Goal: Transaction & Acquisition: Purchase product/service

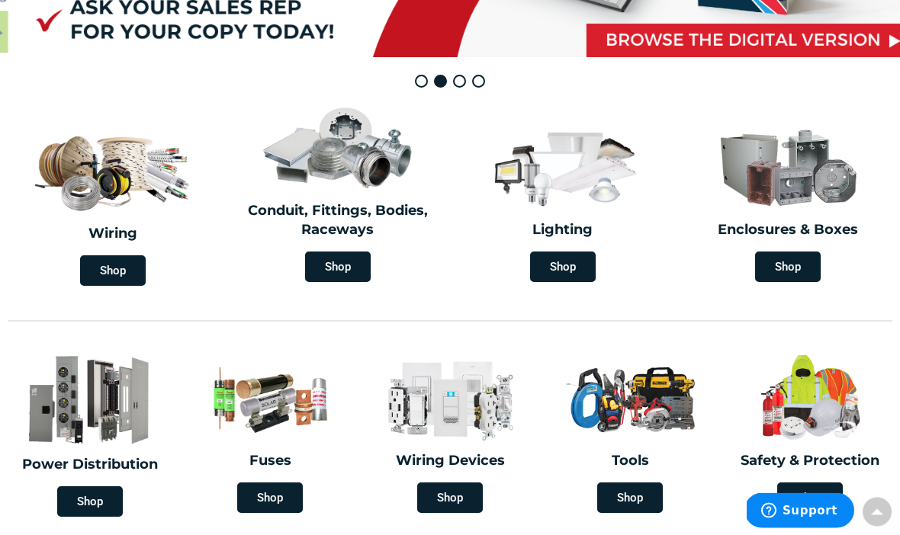
scroll to position [327, 0]
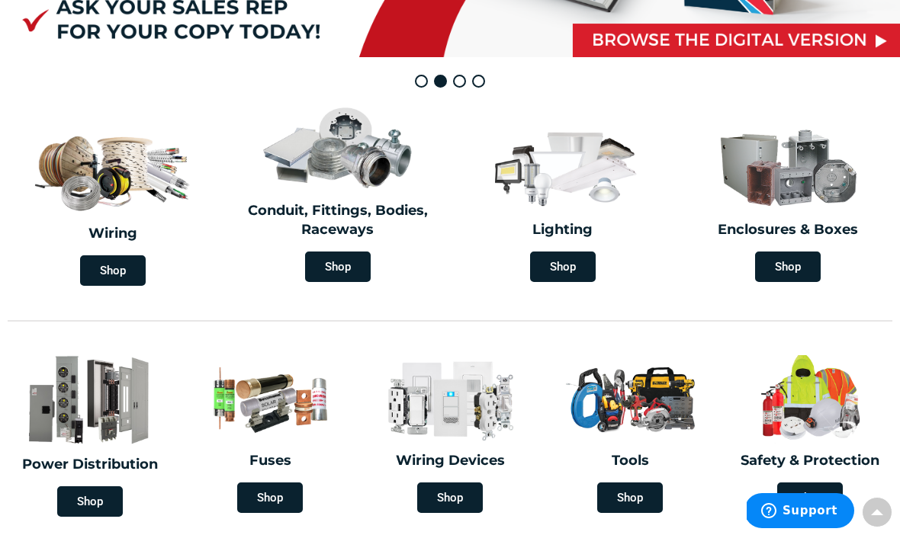
click at [569, 260] on span "Shop" at bounding box center [563, 267] width 66 height 31
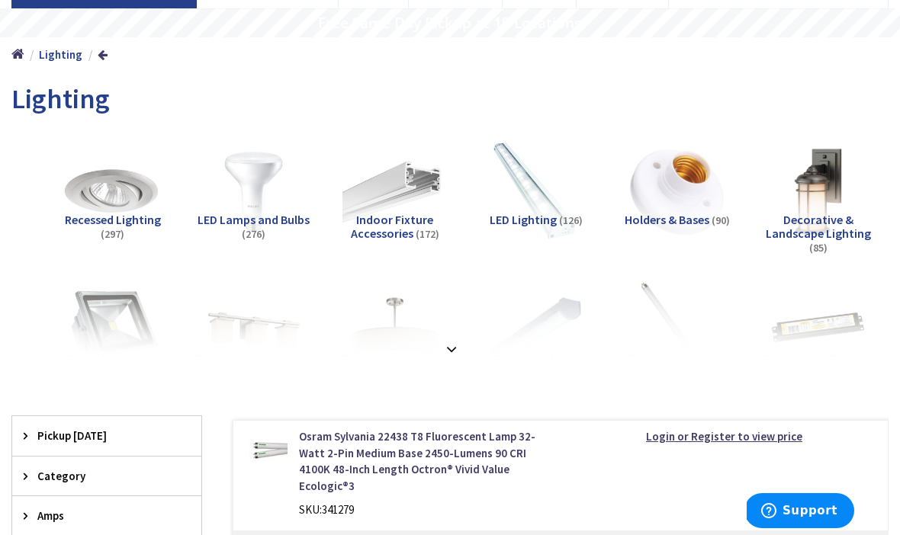
scroll to position [132, 0]
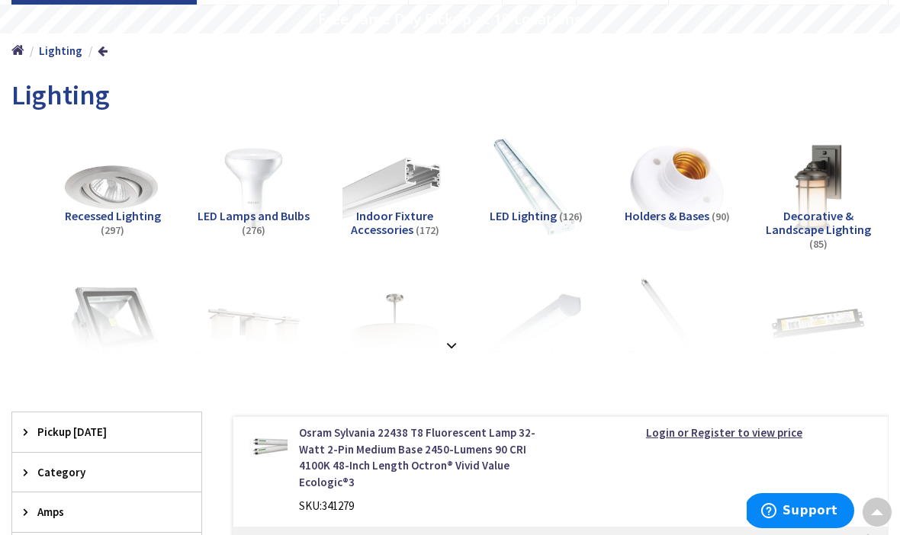
click at [454, 342] on strong at bounding box center [451, 341] width 18 height 17
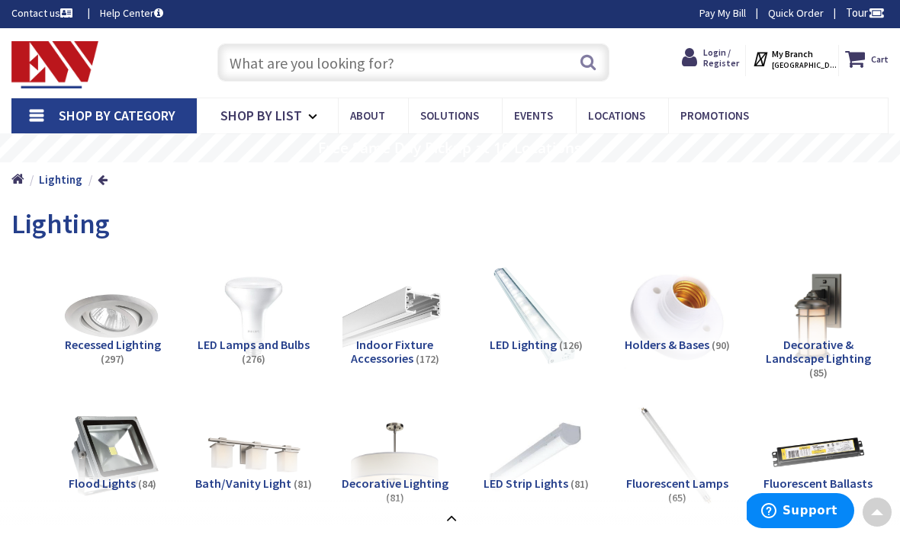
scroll to position [0, 0]
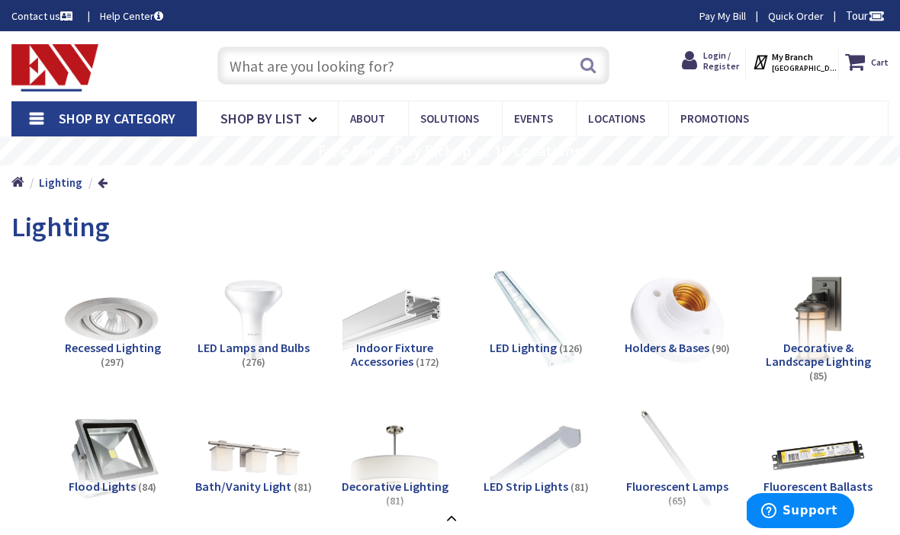
click at [365, 69] on input "text" at bounding box center [413, 66] width 393 height 38
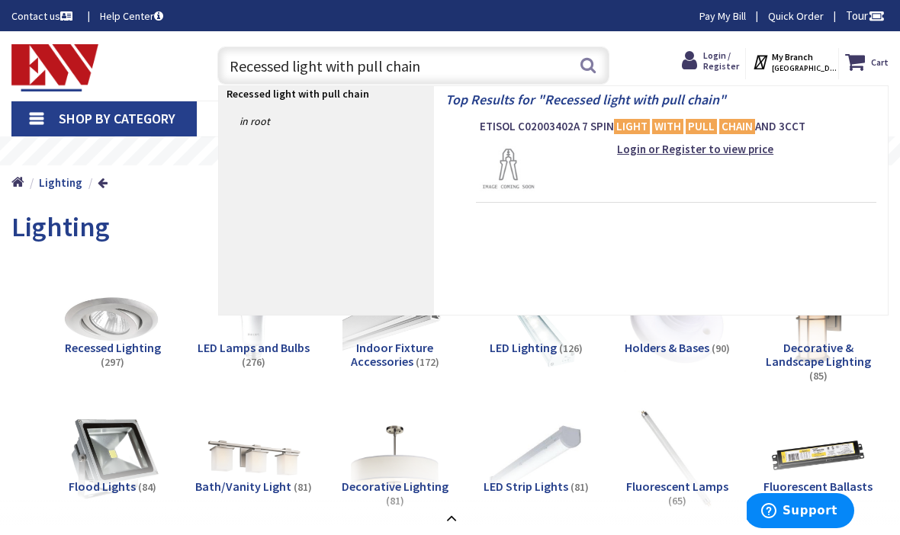
type input "Recessed light with pull chain"
click at [586, 69] on button "Search" at bounding box center [588, 65] width 20 height 34
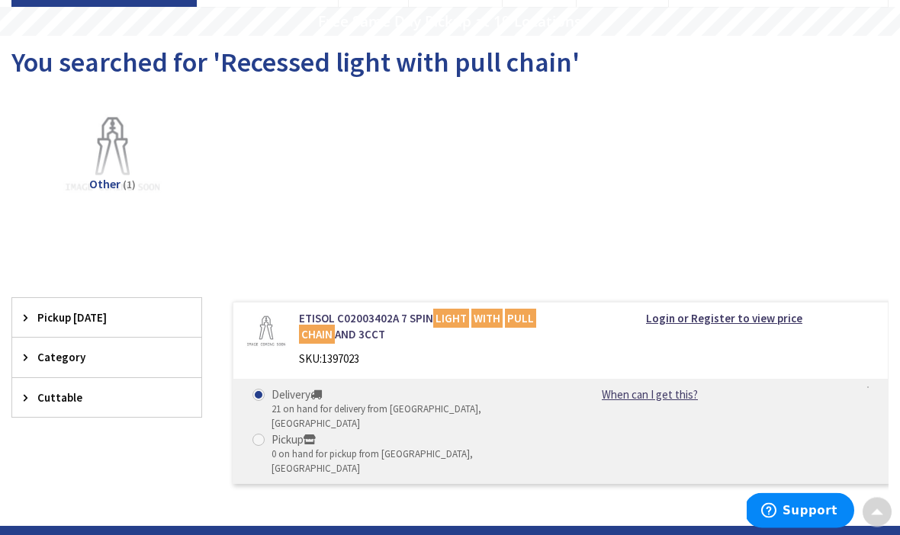
scroll to position [130, 0]
click at [346, 320] on link "ETISOL C02003402A 7 SPIN LIGHT WITH PULL CHAIN AND 3CCT" at bounding box center [424, 326] width 250 height 33
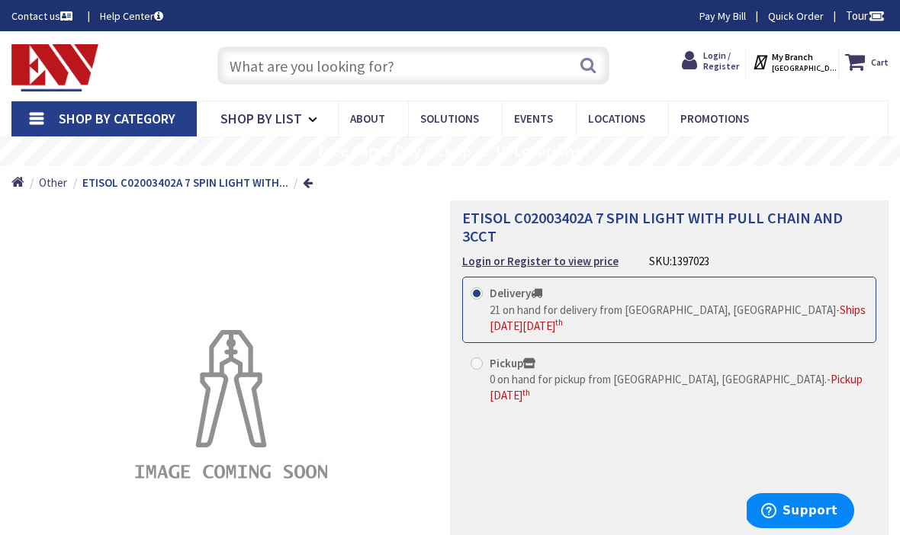
click at [395, 58] on input "text" at bounding box center [413, 66] width 393 height 38
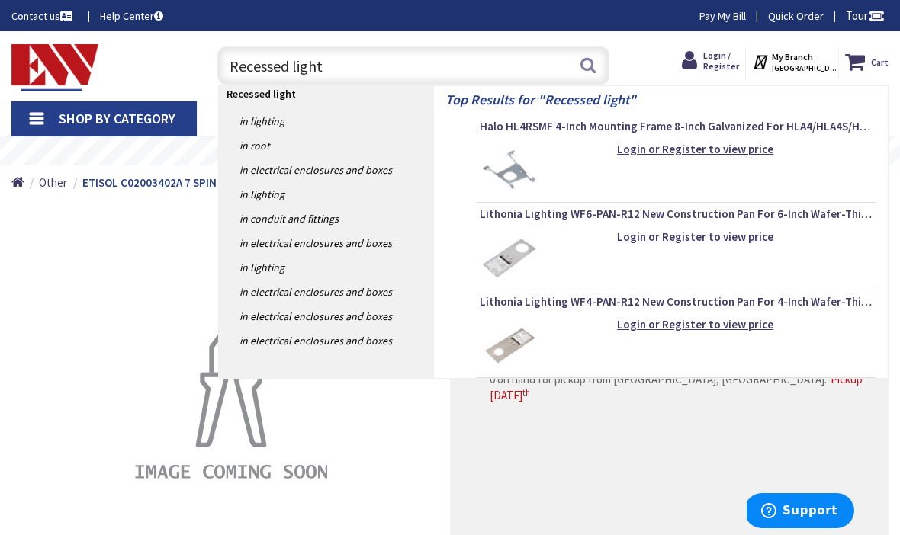
type input "Recessed lights"
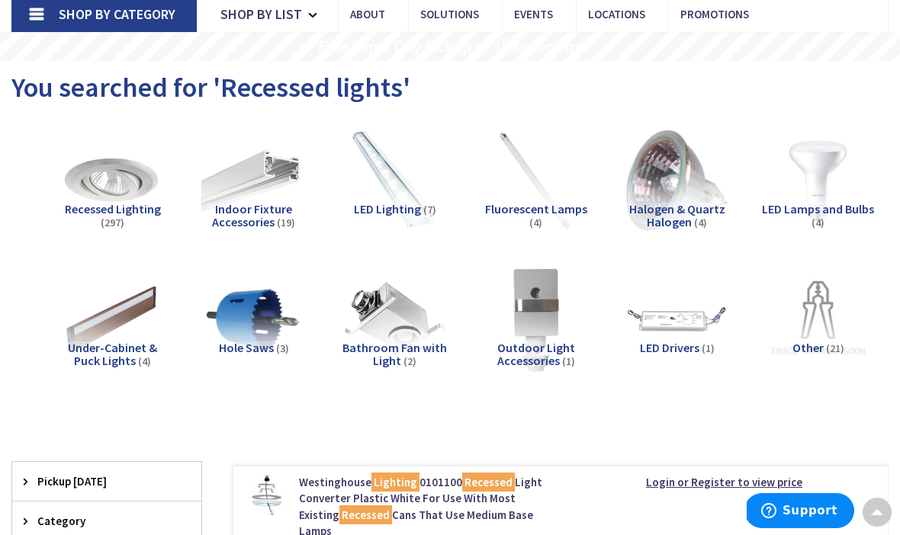
scroll to position [85, 0]
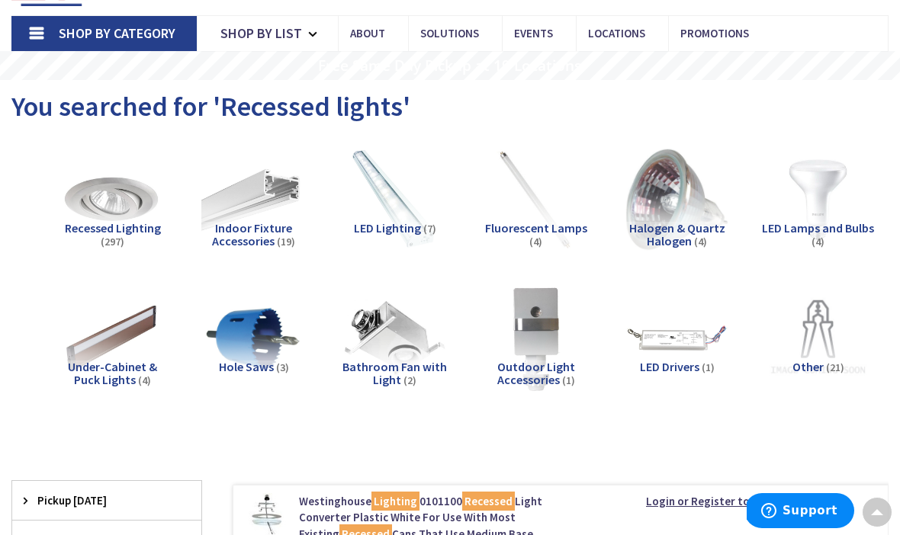
click at [104, 217] on img at bounding box center [112, 199] width 105 height 105
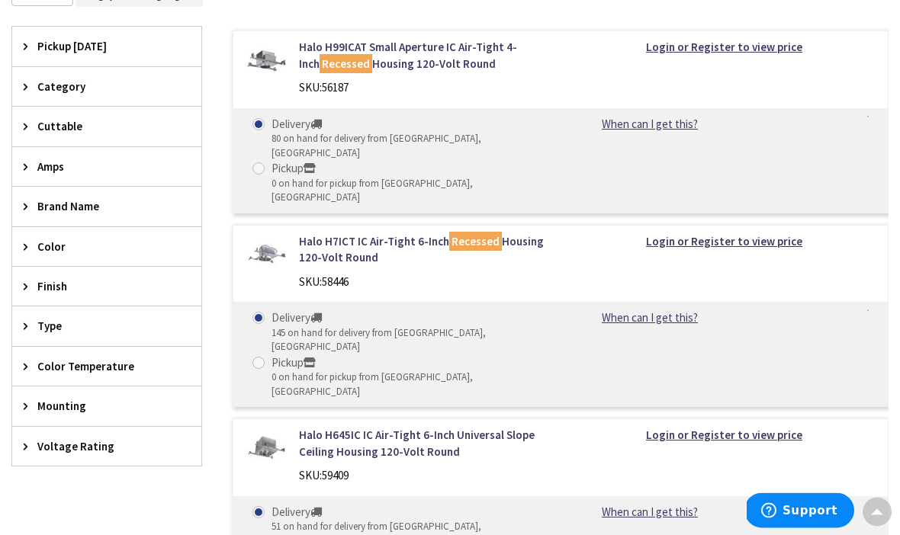
scroll to position [553, 0]
click at [90, 408] on span "Mounting" at bounding box center [99, 406] width 124 height 16
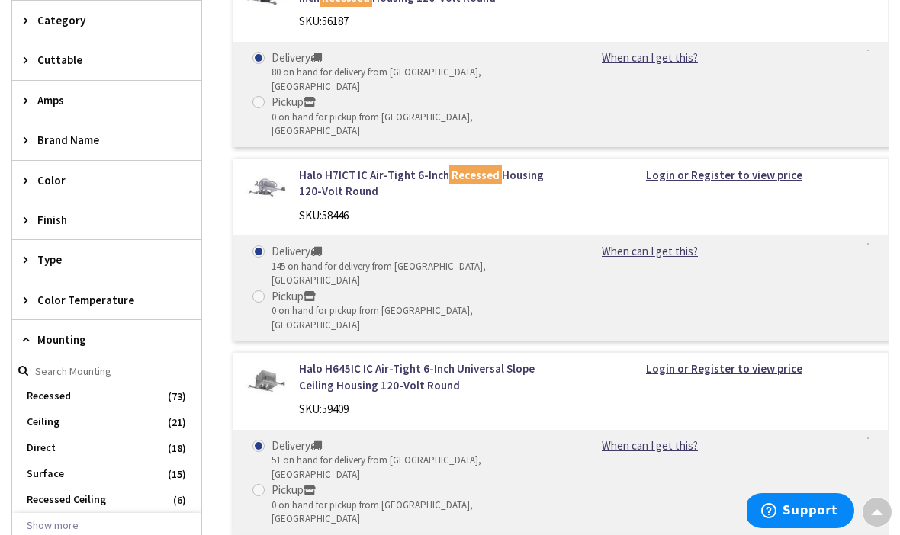
scroll to position [625, 0]
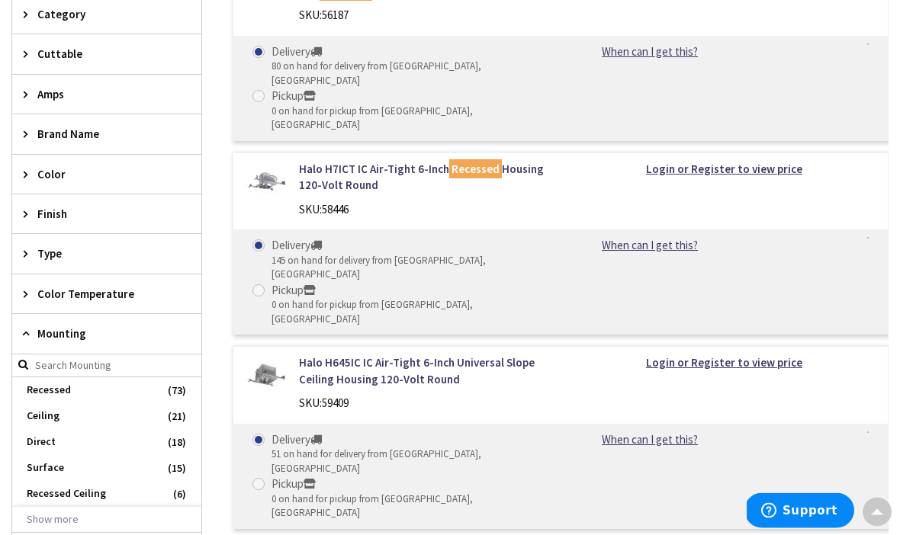
click at [97, 492] on span "Recessed Ceiling" at bounding box center [106, 495] width 189 height 26
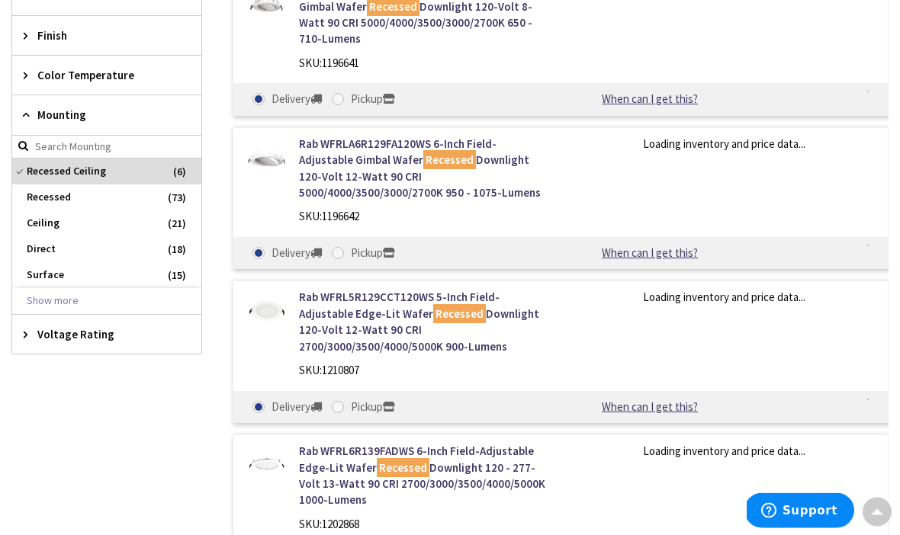
scroll to position [625, 0]
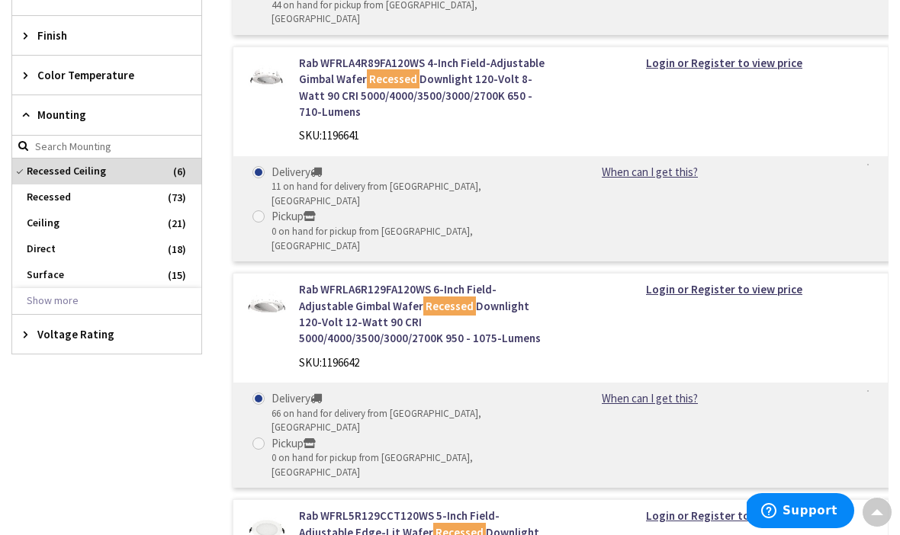
click at [56, 222] on span "Ceiling" at bounding box center [106, 223] width 189 height 26
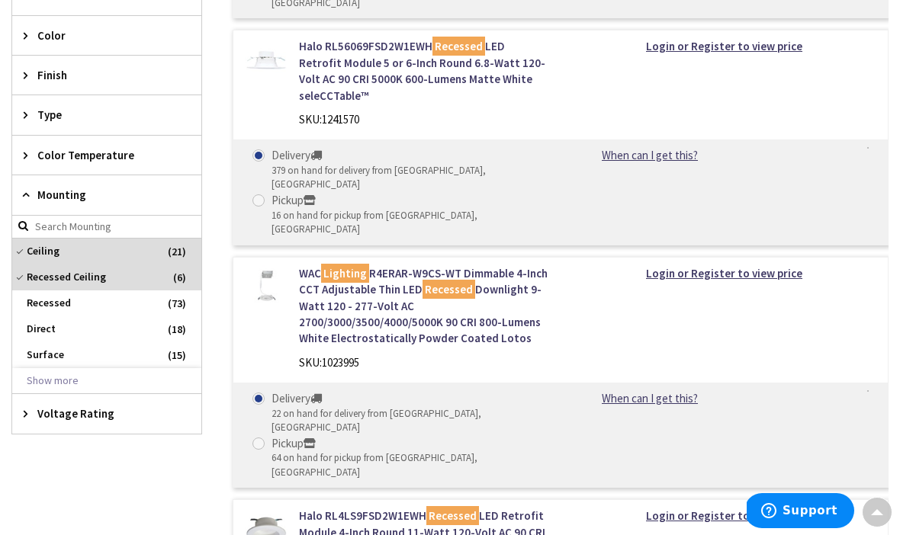
click at [56, 298] on span "Recessed" at bounding box center [106, 304] width 189 height 26
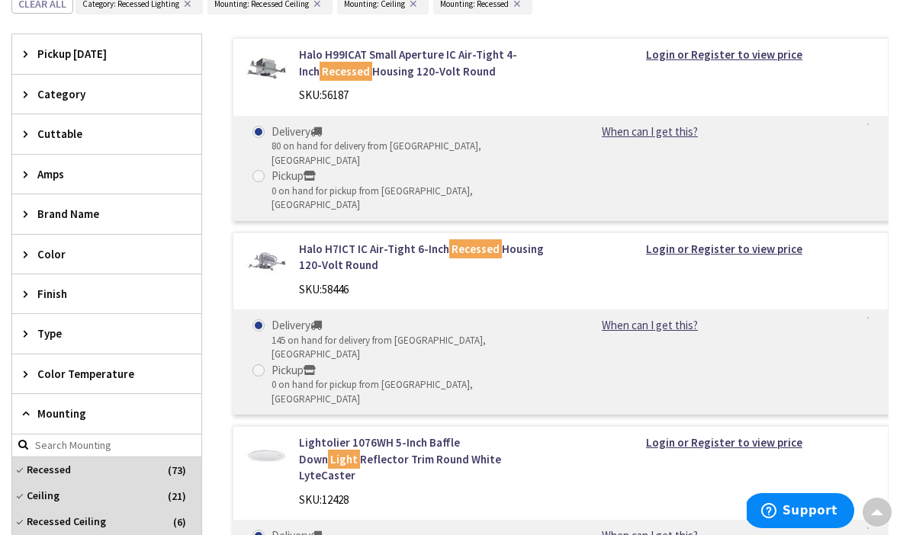
scroll to position [410, 0]
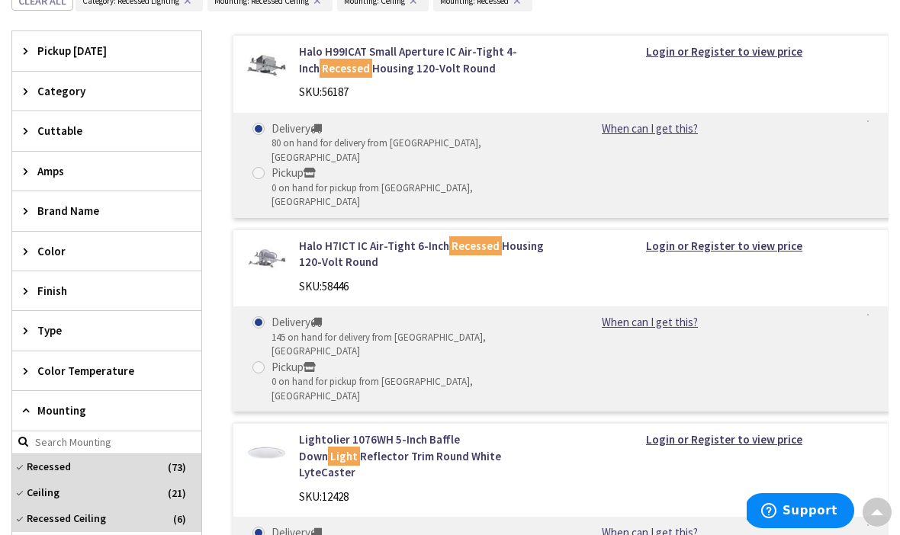
click at [82, 519] on span "Recessed Ceiling" at bounding box center [106, 519] width 189 height 26
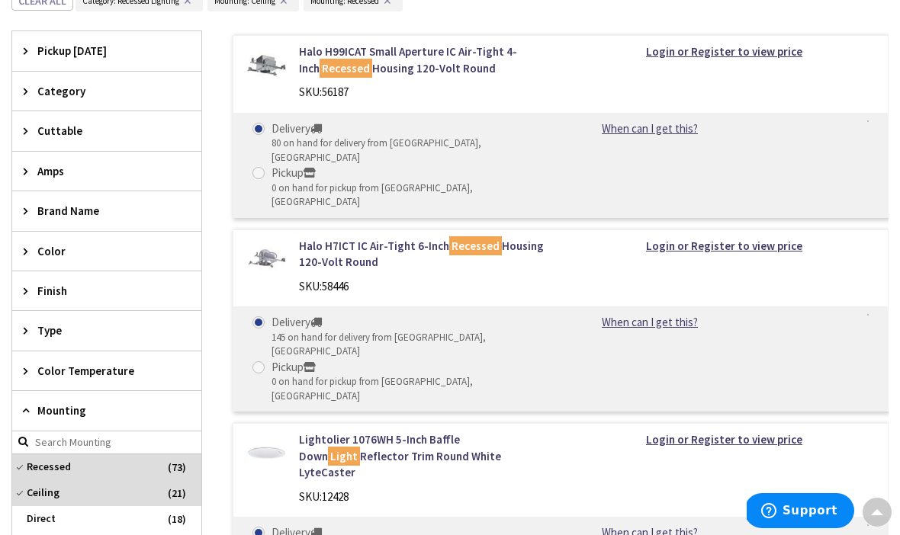
click at [73, 407] on span "Mounting" at bounding box center [99, 411] width 124 height 16
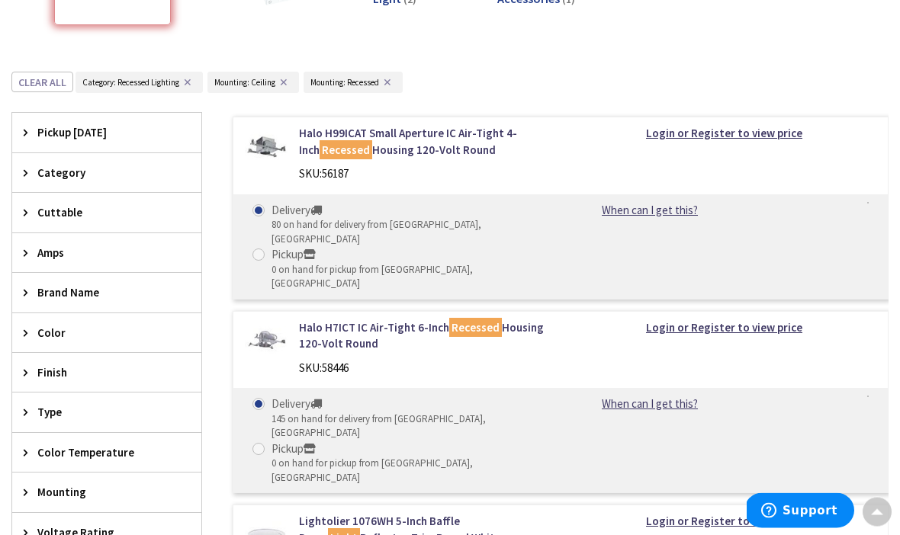
scroll to position [317, 0]
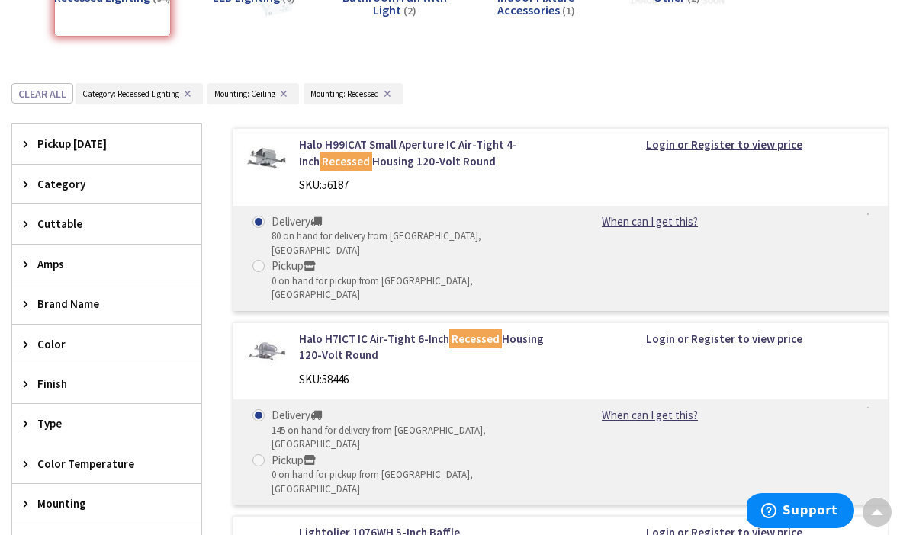
click at [69, 342] on span "Color" at bounding box center [99, 344] width 124 height 16
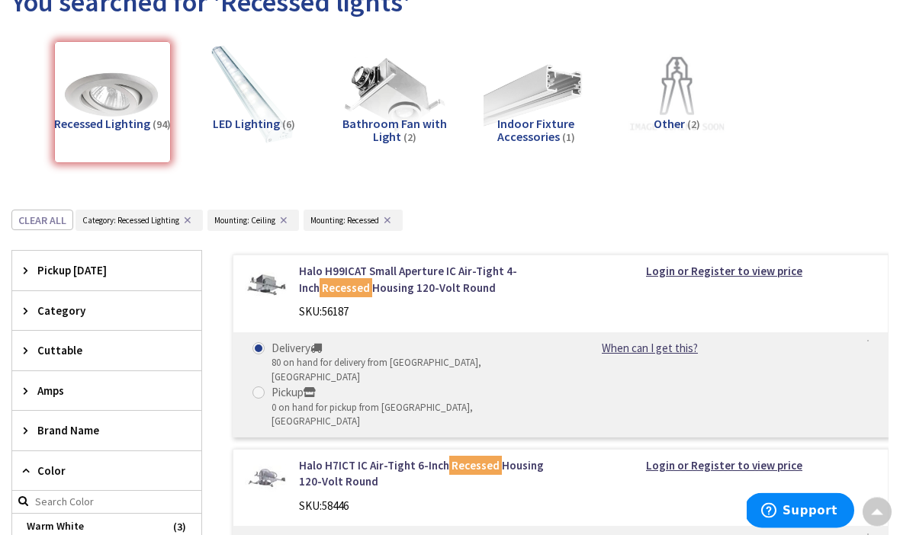
scroll to position [185, 0]
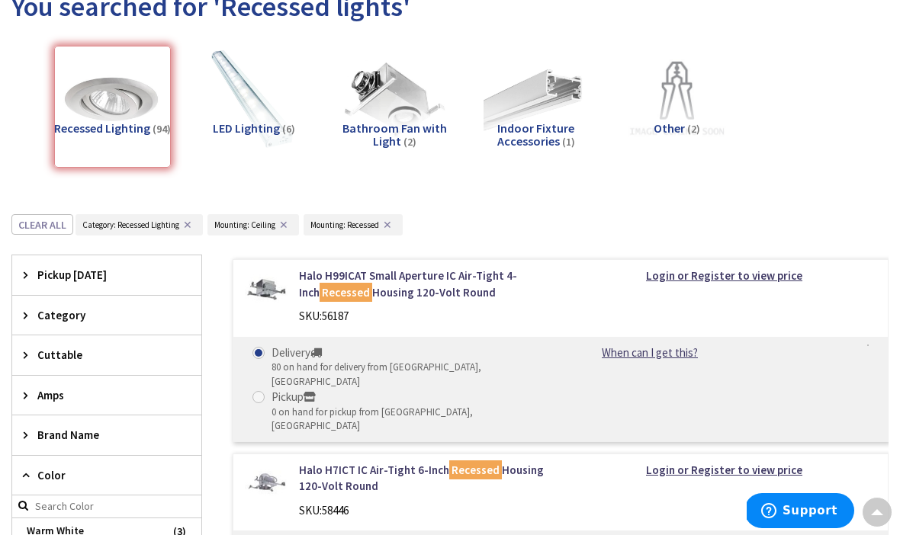
click at [82, 313] on span "Category" at bounding box center [99, 315] width 124 height 16
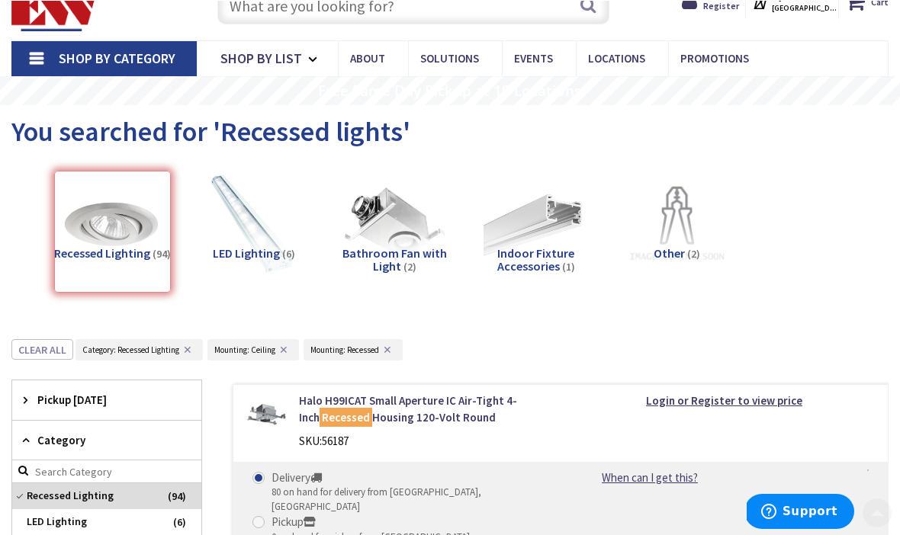
scroll to position [60, 0]
click at [265, 256] on span "LED Lighting" at bounding box center [246, 253] width 67 height 15
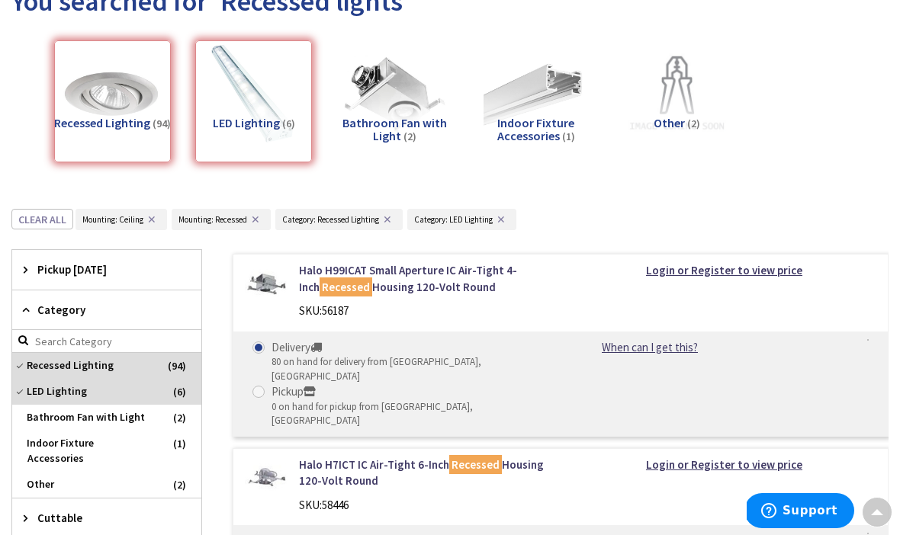
scroll to position [124, 0]
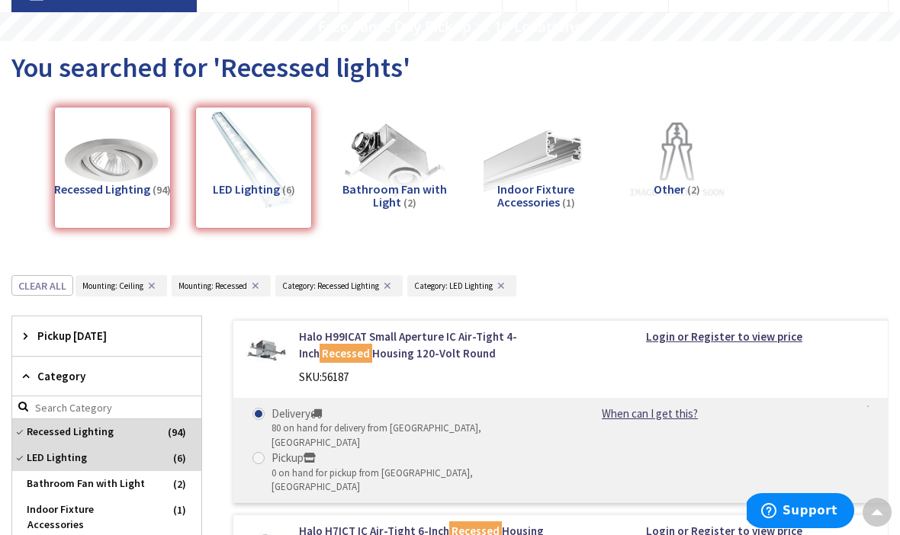
click at [123, 175] on div "Recessed Lighting (94)" at bounding box center [112, 168] width 117 height 122
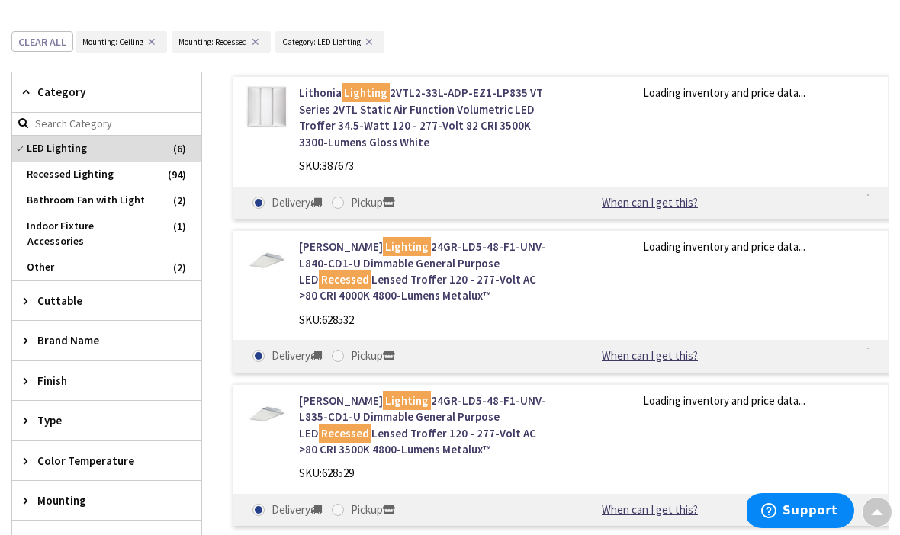
scroll to position [397, 0]
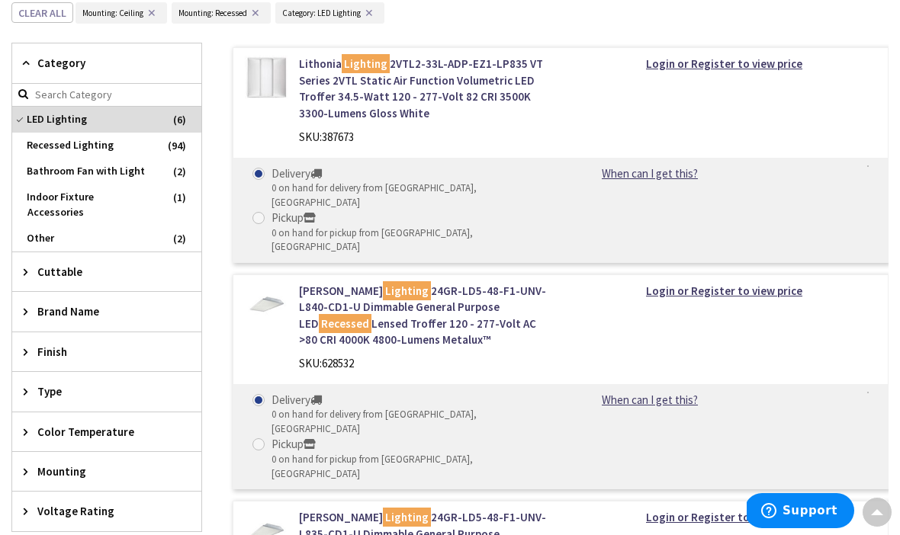
click at [83, 59] on span "Category" at bounding box center [99, 63] width 124 height 16
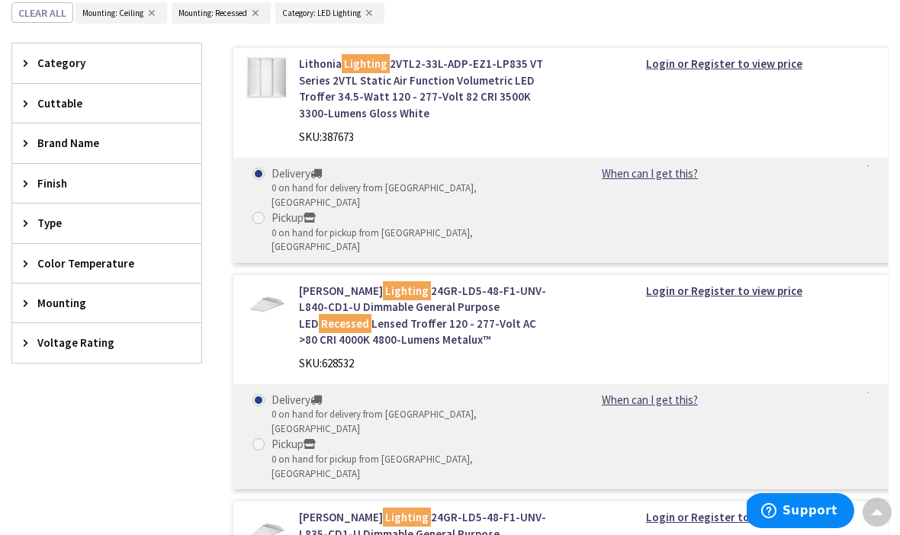
click at [68, 61] on span "Category" at bounding box center [99, 63] width 124 height 16
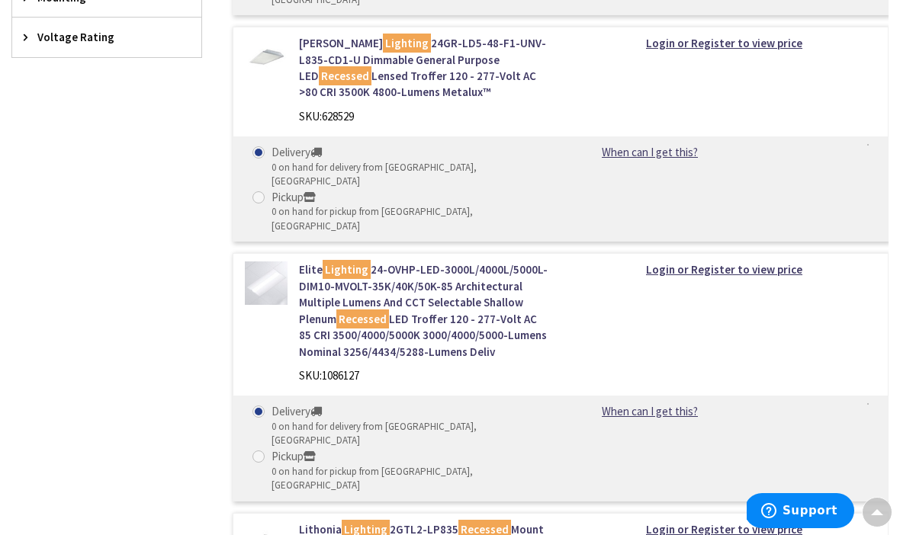
scroll to position [867, 0]
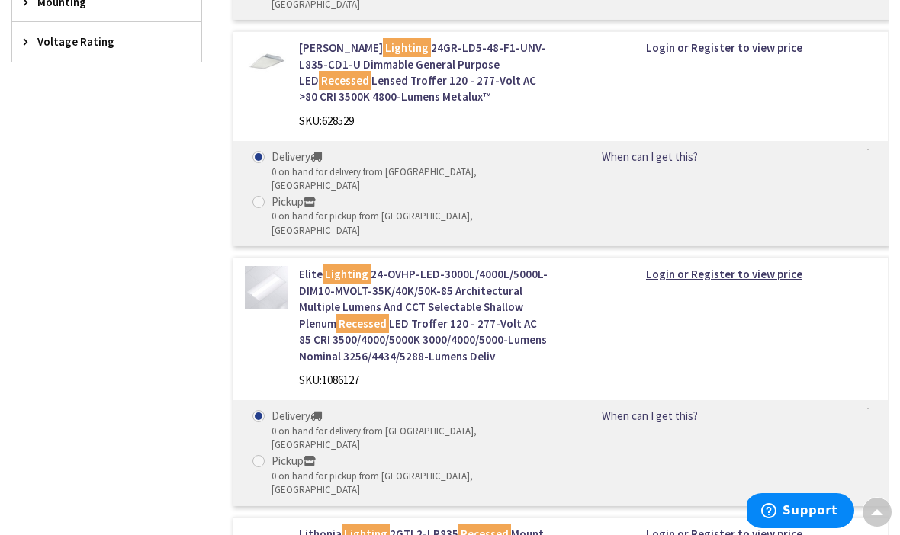
click at [459, 266] on link "Elite Lighting 24-OVHP-LED-3000L/4000L/5000L-DIM10-MVOLT-35K/40K/50K-85 Archite…" at bounding box center [424, 315] width 250 height 98
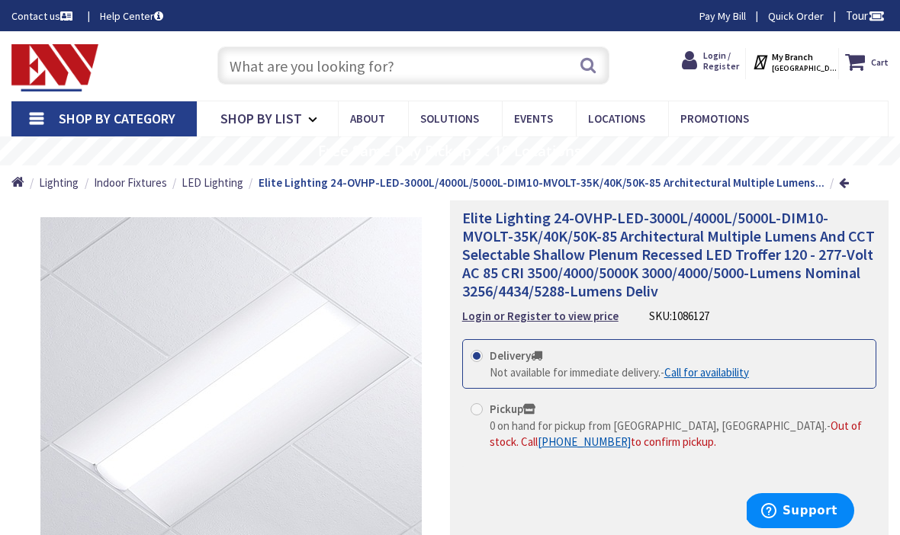
click at [806, 66] on span "[GEOGRAPHIC_DATA], [GEOGRAPHIC_DATA]" at bounding box center [804, 68] width 65 height 10
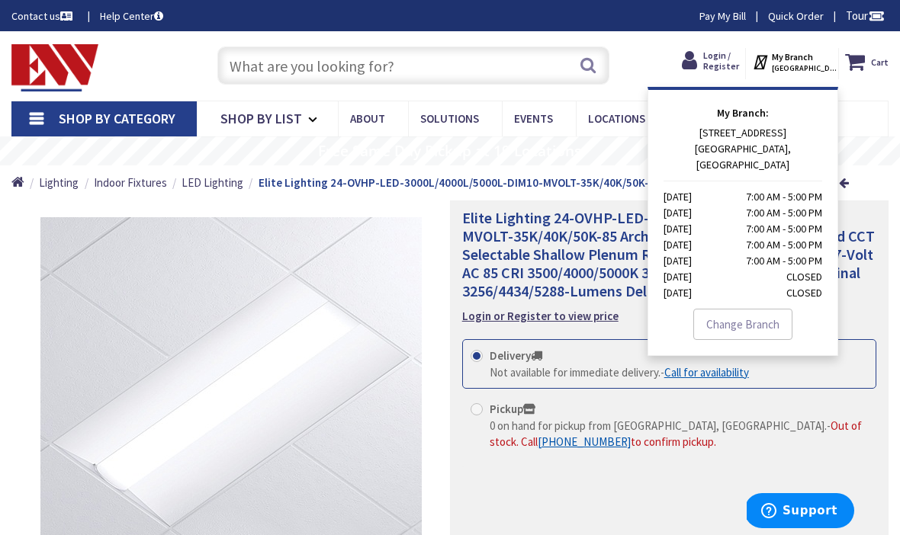
click at [768, 310] on link "Change Branch" at bounding box center [742, 325] width 99 height 32
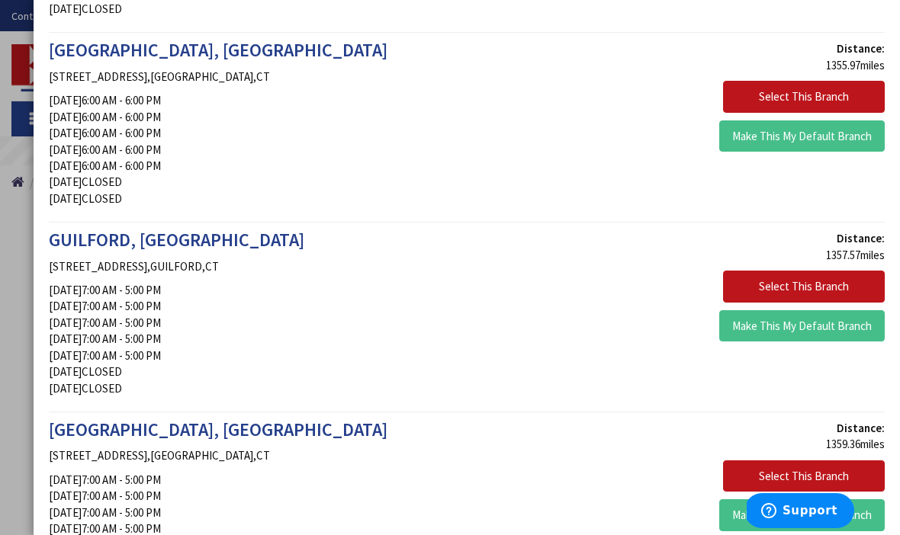
scroll to position [2182, 0]
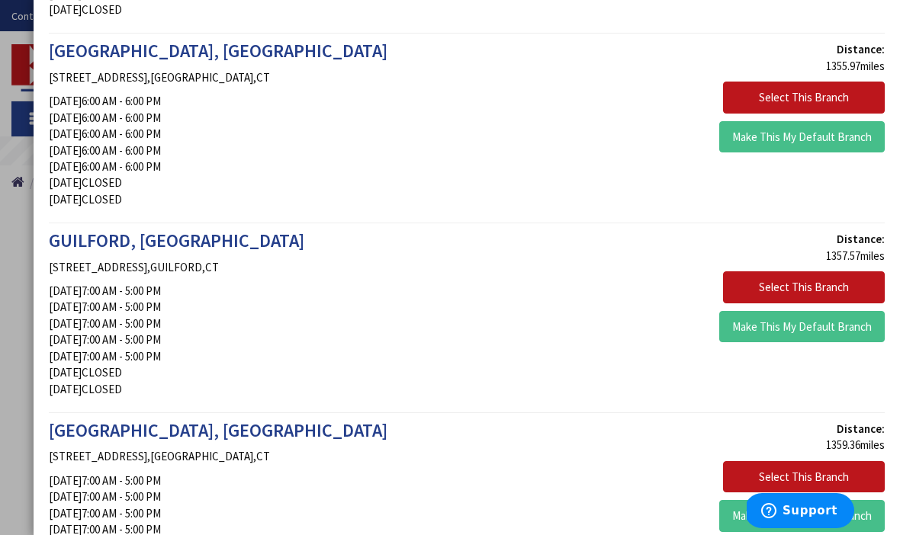
click at [797, 272] on button "Select This Branch" at bounding box center [804, 288] width 162 height 32
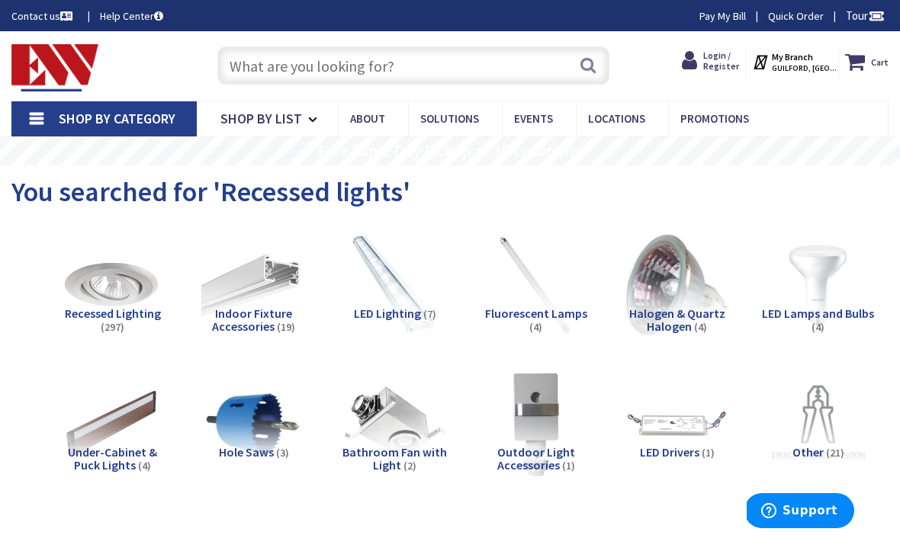
click at [812, 61] on strong "My Branch" at bounding box center [792, 56] width 41 height 11
